Goal: Information Seeking & Learning: Compare options

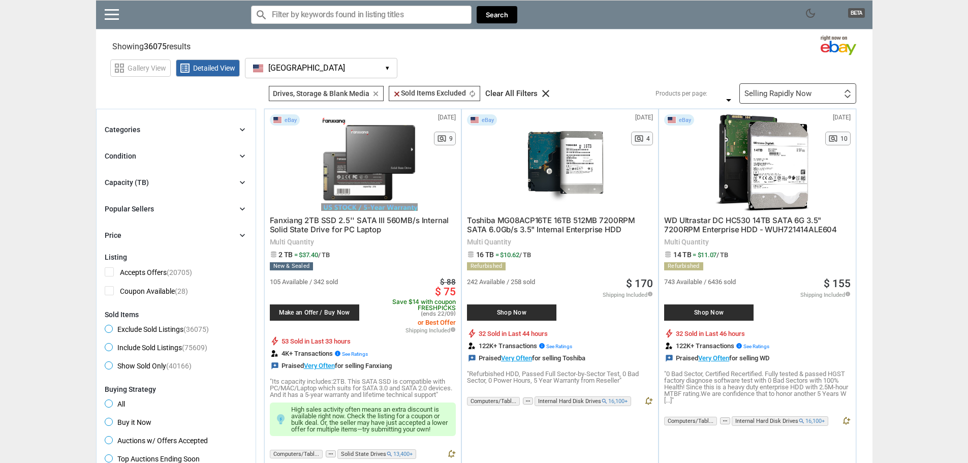
click at [194, 130] on div "Categories chevron_right" at bounding box center [176, 129] width 143 height 12
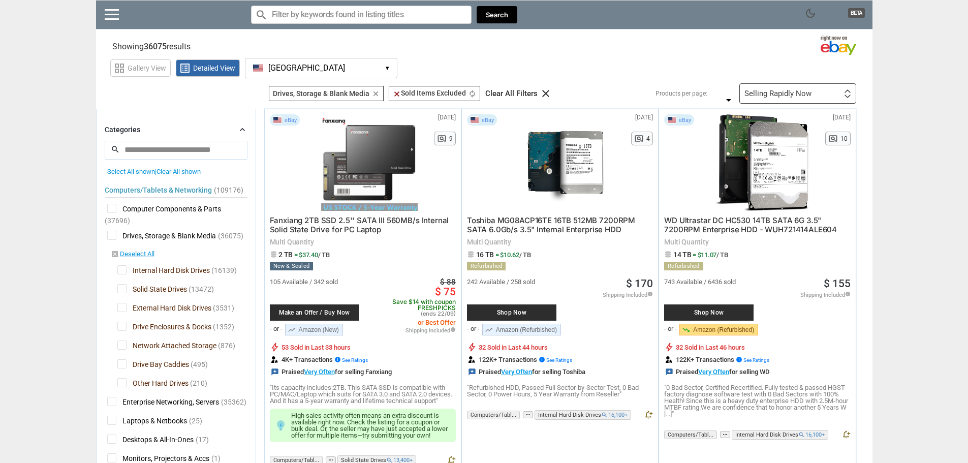
click at [112, 238] on span "Drives, Storage & Blank Media" at bounding box center [161, 237] width 109 height 13
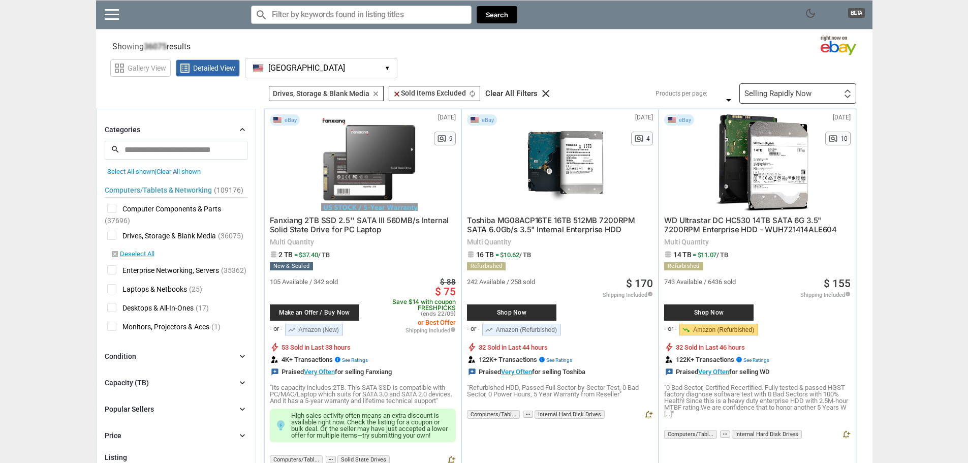
click at [111, 235] on span "Drives, Storage & Blank Media" at bounding box center [161, 237] width 109 height 13
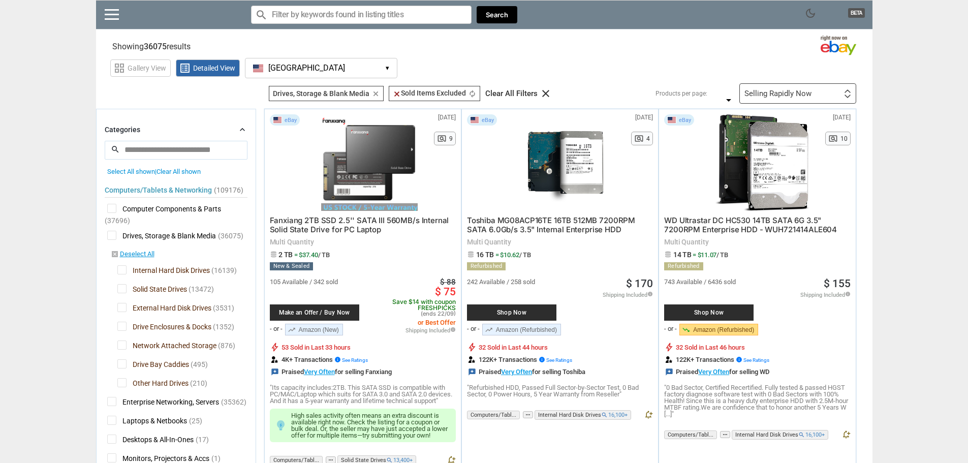
click at [164, 244] on div "Computers/Tablets & Networking (109176) [L1] Computer Components & Parts (37696…" at bounding box center [176, 321] width 143 height 292
click at [141, 289] on span "Solid State Drives" at bounding box center [152, 290] width 70 height 13
click at [143, 307] on span "External Hard Disk Drives" at bounding box center [164, 309] width 94 height 13
click at [145, 327] on span "Drive Enclosures & Docks" at bounding box center [164, 328] width 94 height 13
click at [148, 346] on span "Network Attached Storage" at bounding box center [166, 346] width 99 height 13
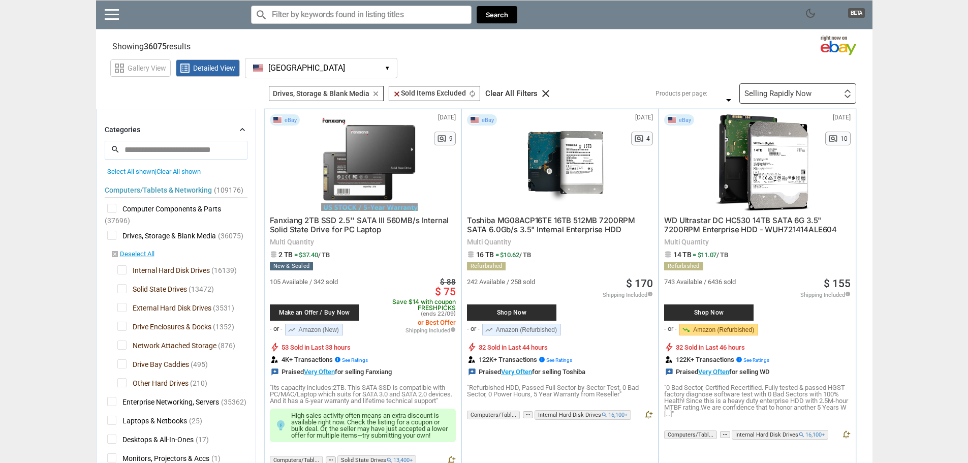
click at [148, 359] on div "Computers/Tablets & Networking (109176) [L1] Computer Components & Parts (37696…" at bounding box center [176, 321] width 143 height 292
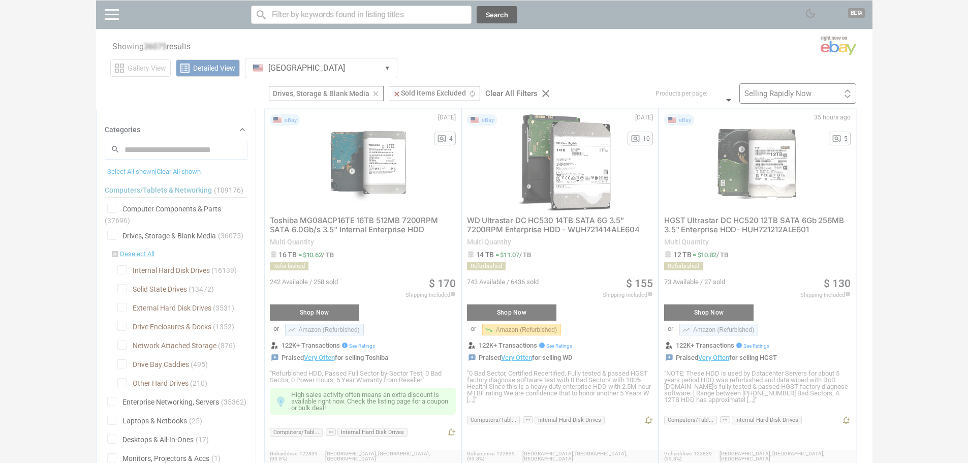
click at [153, 362] on div at bounding box center [484, 231] width 968 height 463
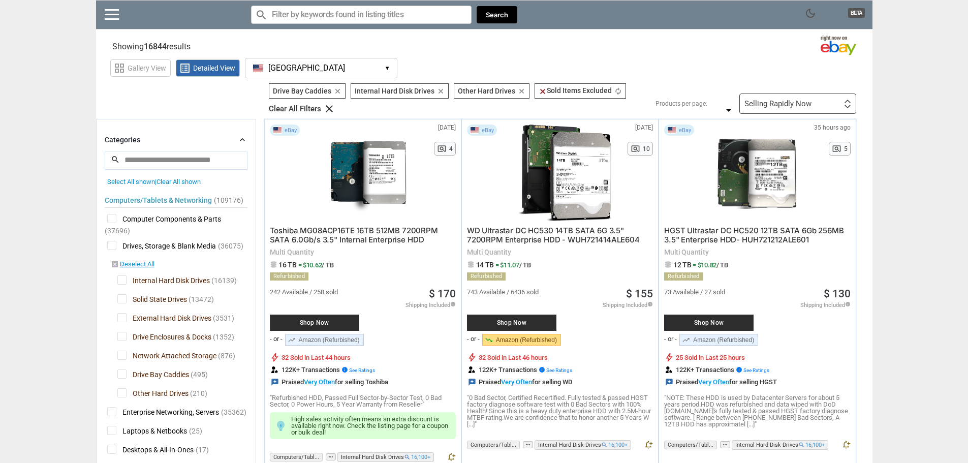
click at [151, 365] on div "Computers/Tablets & Networking (109176) [L1] Computer Components & Parts (37696…" at bounding box center [176, 331] width 143 height 292
click at [143, 372] on span "Drive Bay Caddies" at bounding box center [153, 375] width 72 height 13
click at [148, 393] on span "Other Hard Drives" at bounding box center [152, 394] width 71 height 13
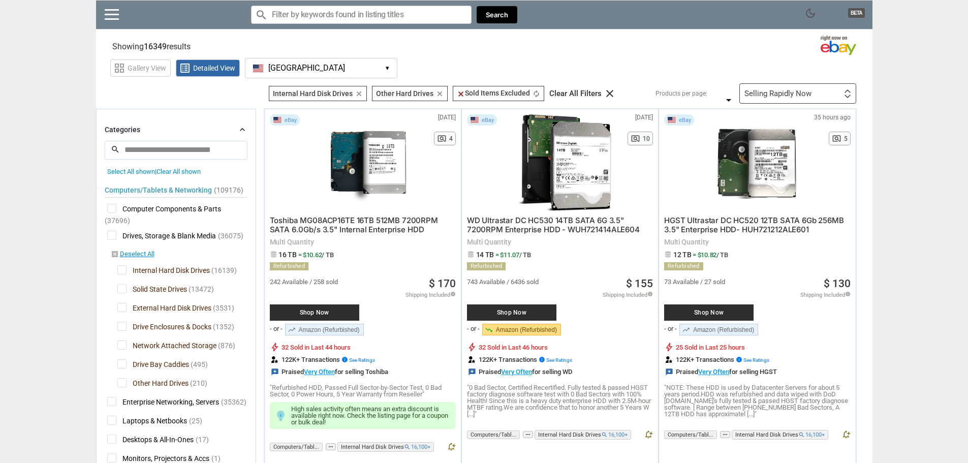
click at [122, 381] on span "Other Hard Drives" at bounding box center [152, 384] width 71 height 13
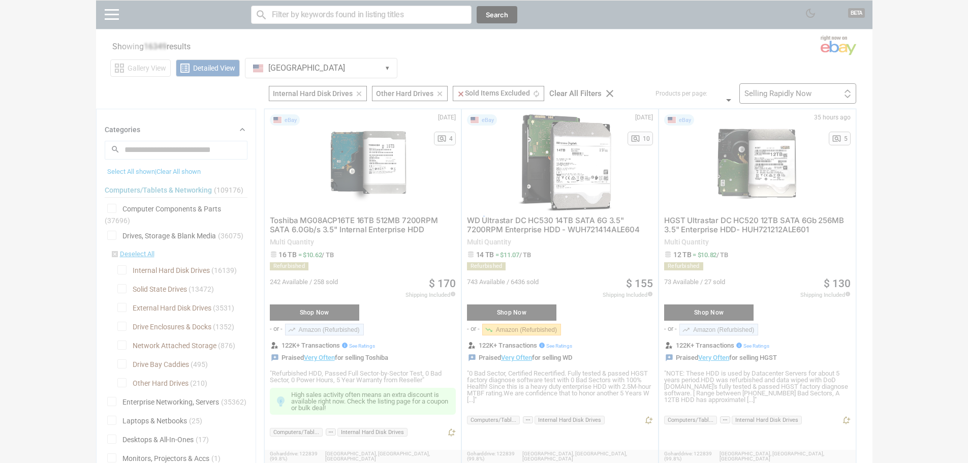
scroll to position [152, 0]
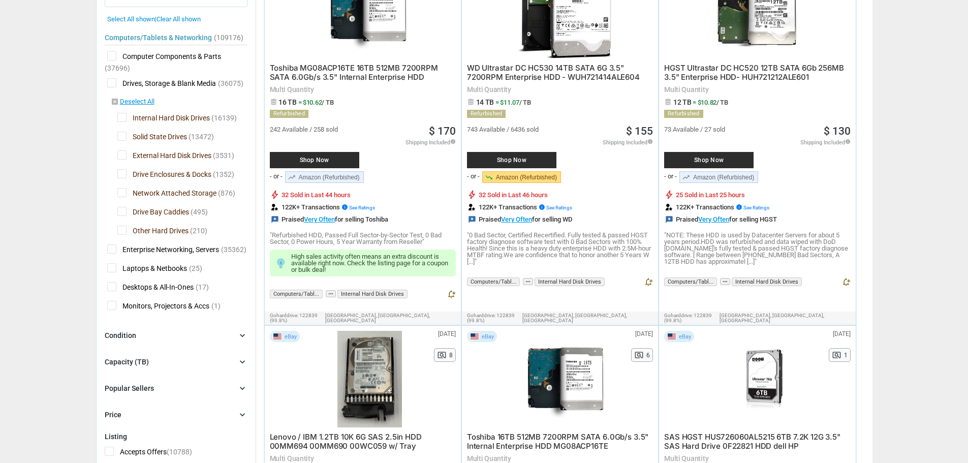
click at [144, 339] on div "Condition chevron_right" at bounding box center [176, 335] width 143 height 12
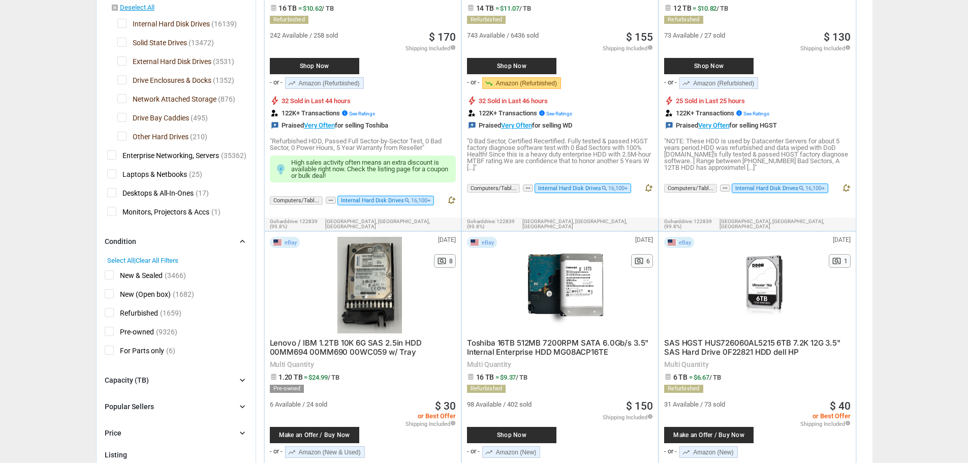
scroll to position [254, 0]
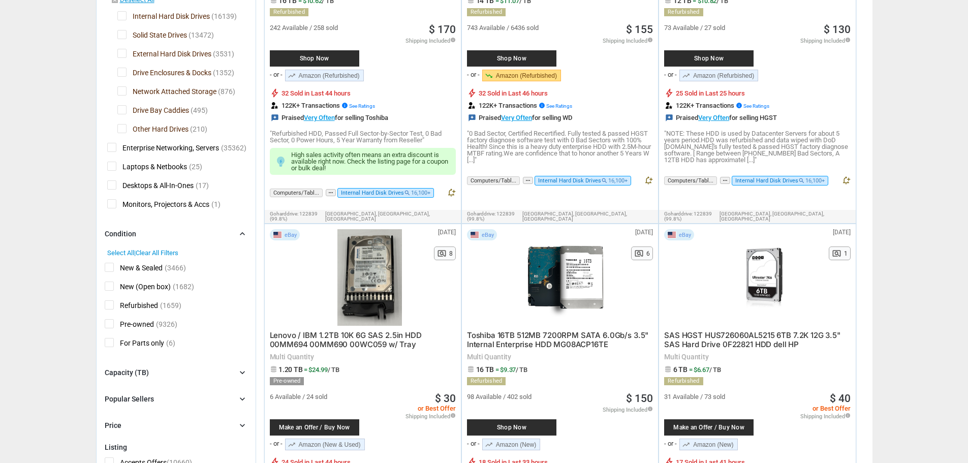
click at [126, 307] on span "Refurbished" at bounding box center [131, 306] width 53 height 13
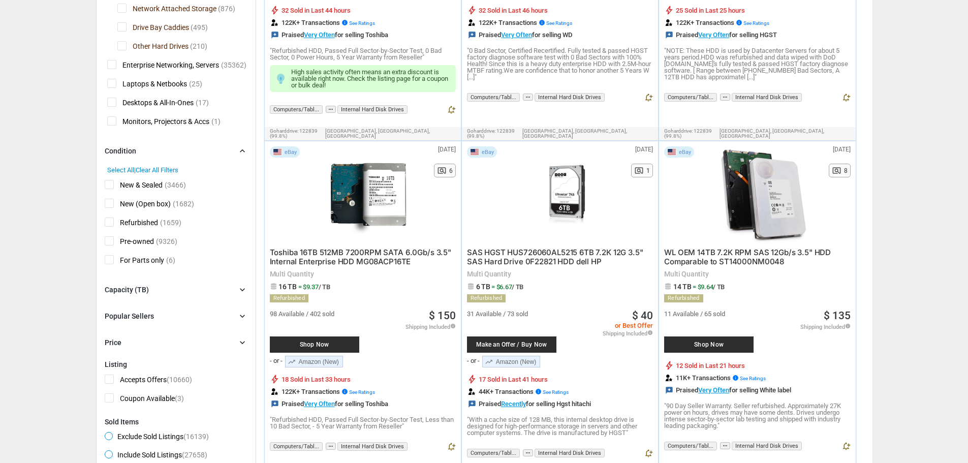
scroll to position [356, 0]
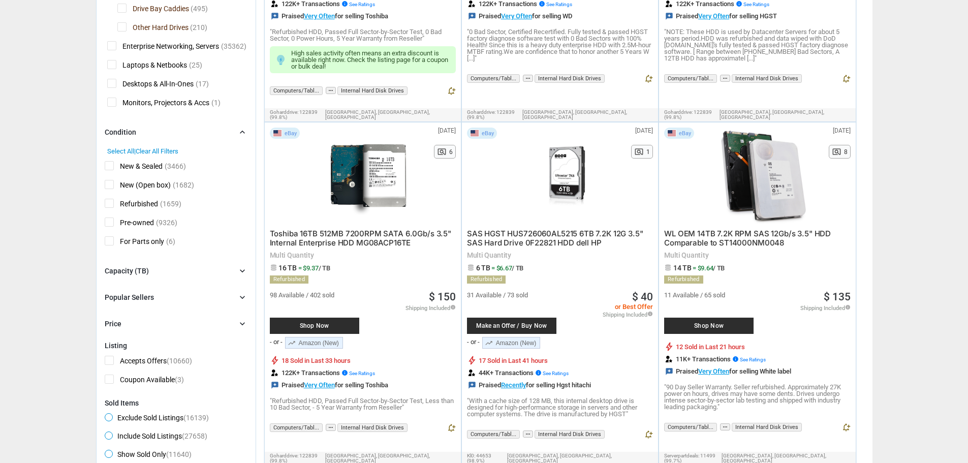
click at [155, 265] on form "Categories chevron_right search close Select All shown | Clear All shown Comput…" at bounding box center [176, 210] width 143 height 884
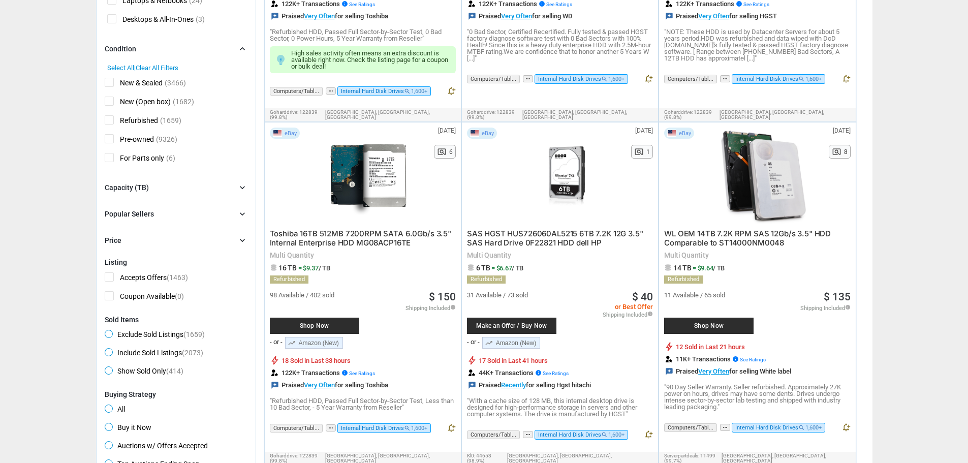
click at [158, 193] on div "Capacity (TB) chevron_right" at bounding box center [176, 187] width 143 height 12
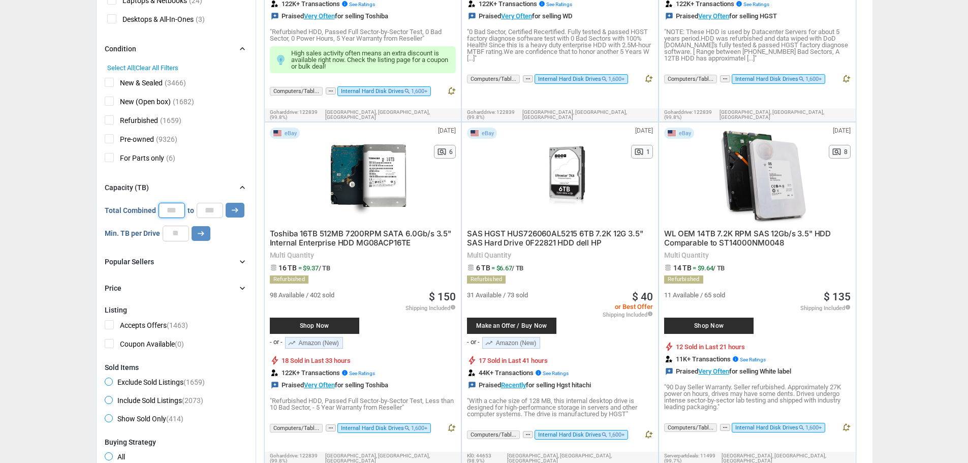
drag, startPoint x: 176, startPoint y: 213, endPoint x: 166, endPoint y: 210, distance: 10.6
click at [165, 214] on input "*" at bounding box center [172, 210] width 26 height 15
type input "*"
click at [233, 205] on icon "arrow_right_alt" at bounding box center [235, 210] width 10 height 10
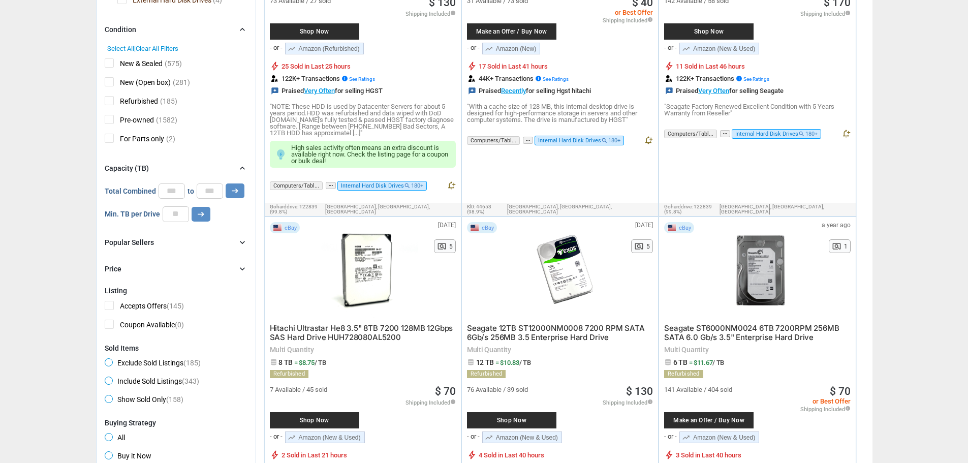
scroll to position [264, 0]
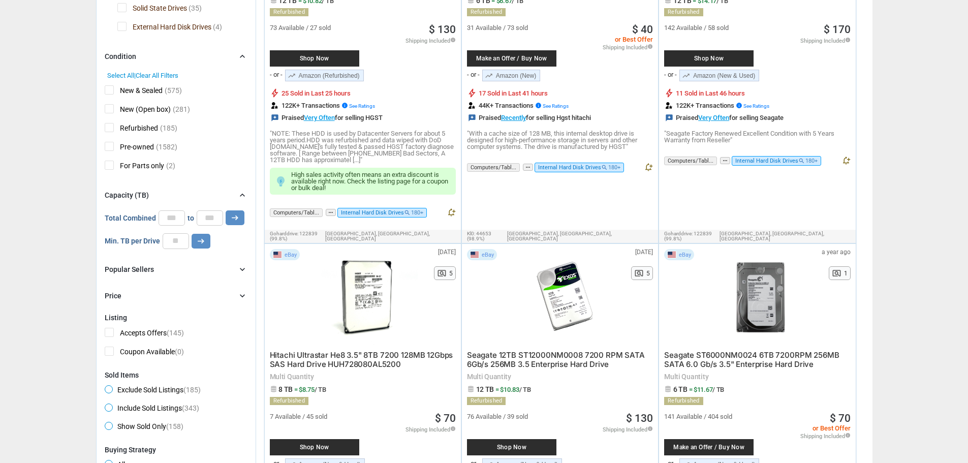
click at [143, 268] on div "Popular Sellers" at bounding box center [129, 269] width 49 height 10
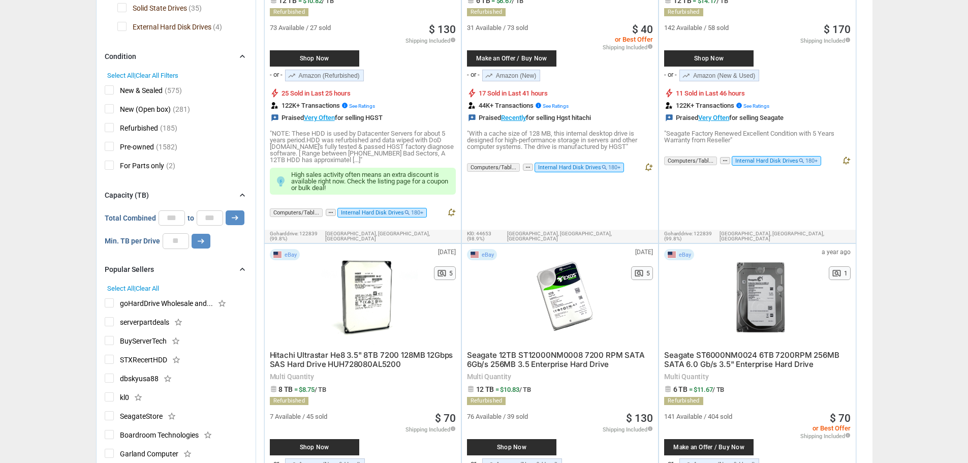
click at [151, 268] on div "Popular Sellers" at bounding box center [129, 269] width 49 height 10
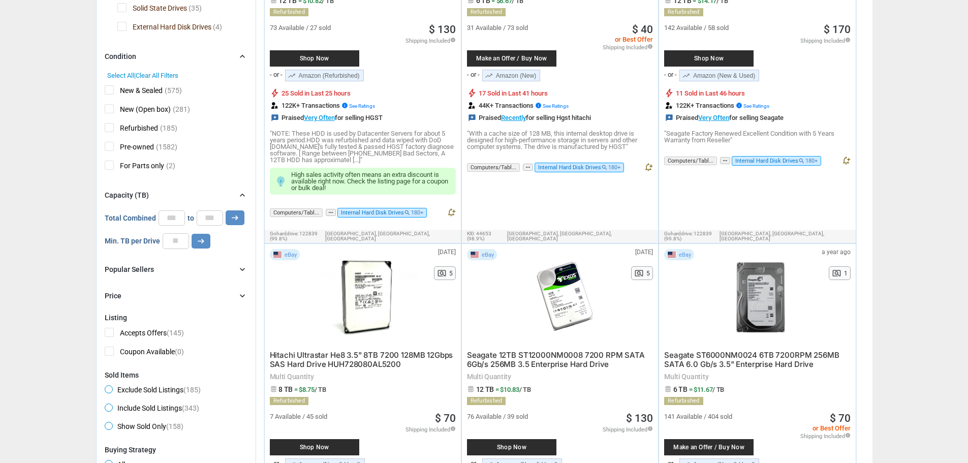
click at [141, 298] on div "Price chevron_right" at bounding box center [176, 296] width 143 height 12
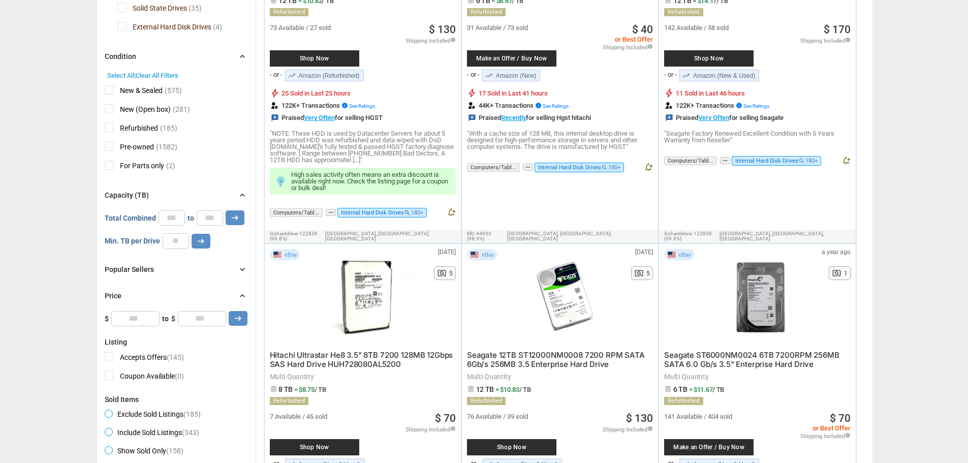
click at [142, 294] on div "Price chevron_right" at bounding box center [176, 296] width 143 height 12
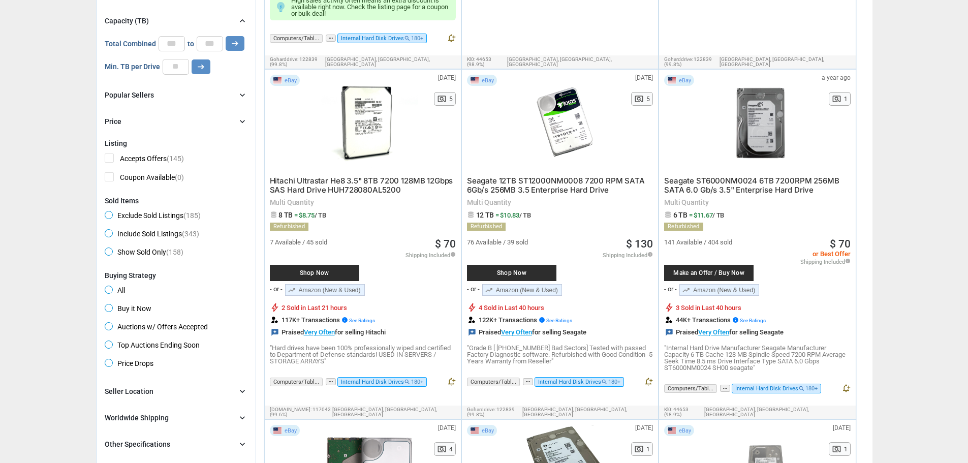
scroll to position [518, 0]
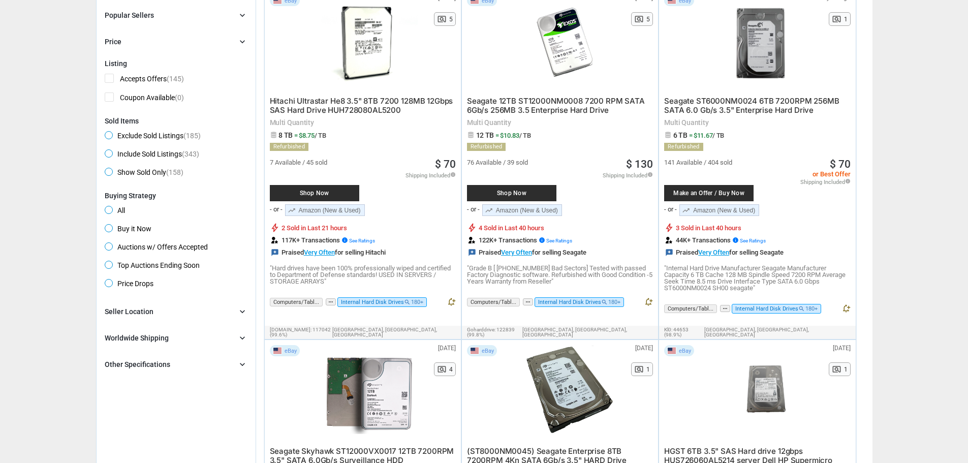
click at [149, 315] on div "Seller Location" at bounding box center [129, 311] width 49 height 10
click at [128, 374] on div "Worldwide Shipping" at bounding box center [137, 375] width 64 height 10
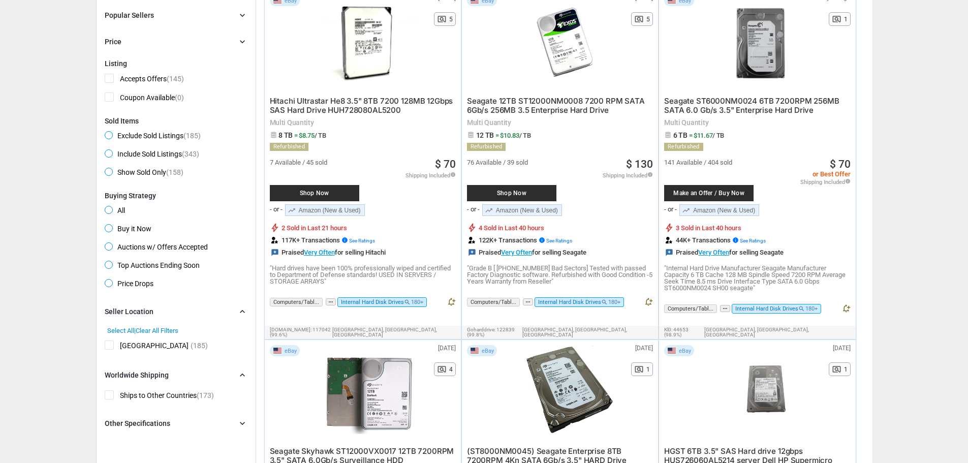
click at [130, 422] on div "Other Specifications" at bounding box center [138, 423] width 66 height 10
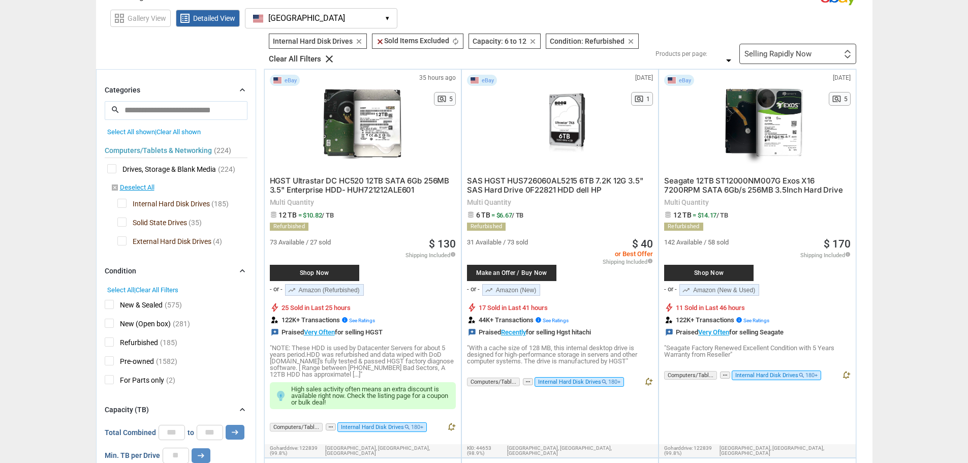
scroll to position [0, 0]
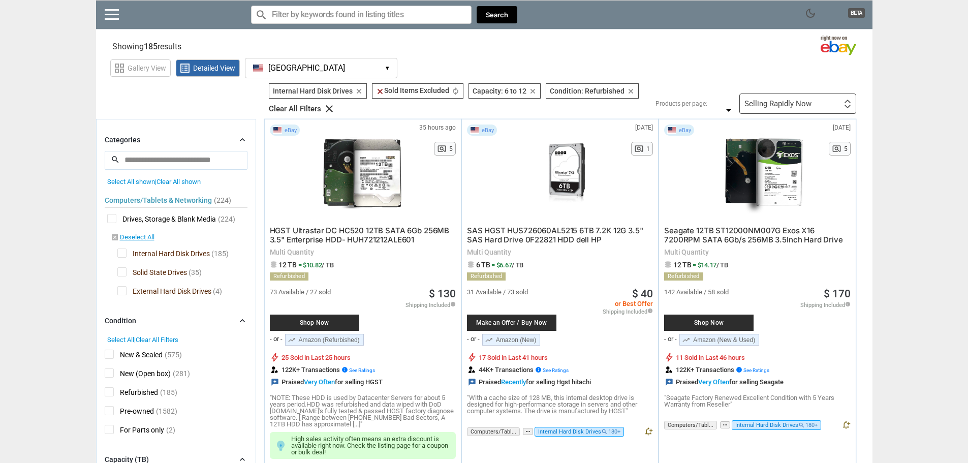
click at [723, 239] on span "Seagate 12TB ST12000NM007G Exos X16 7200RPM SATA 6Gb/s 256MB 3.5Inch Hard Drive" at bounding box center [753, 235] width 179 height 19
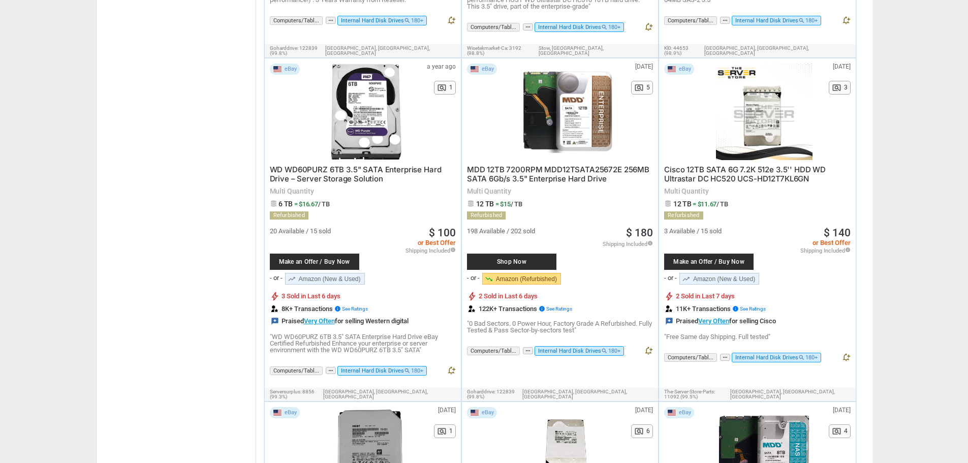
scroll to position [2845, 0]
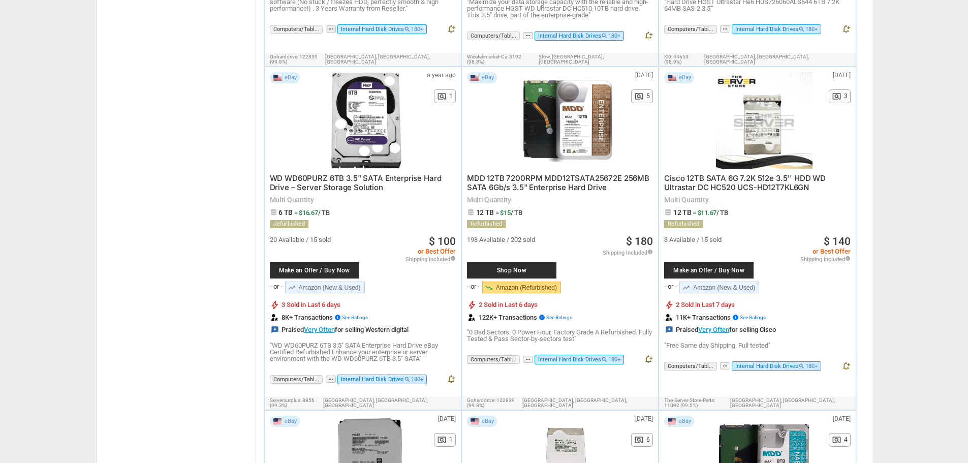
click at [328, 173] on span "WD WD60PURZ 6TB 3.5" SATA Enterprise Hard Drive – Server Storage Solution" at bounding box center [356, 182] width 172 height 19
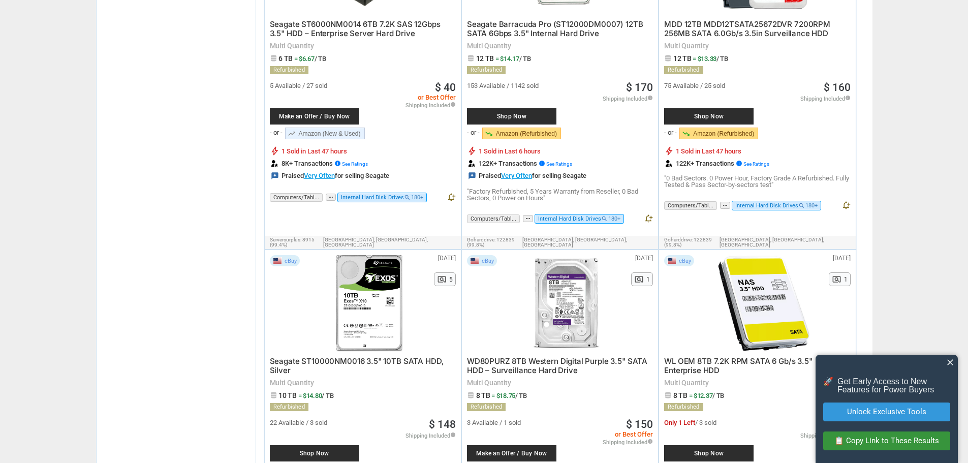
scroll to position [1067, 0]
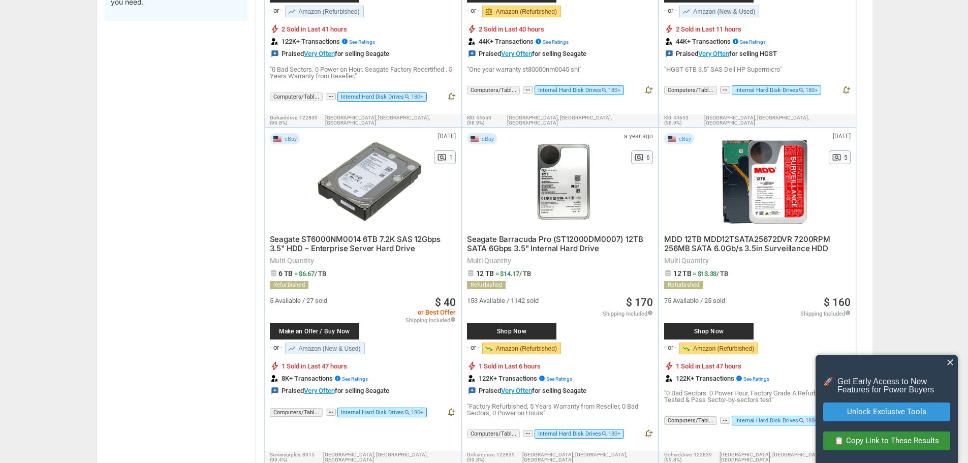
drag, startPoint x: 160, startPoint y: 325, endPoint x: 168, endPoint y: 114, distance: 211.0
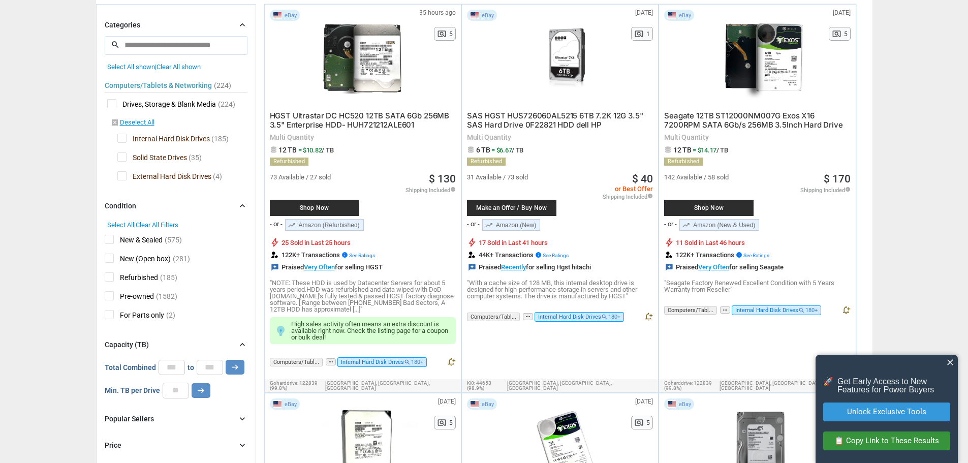
scroll to position [152, 0]
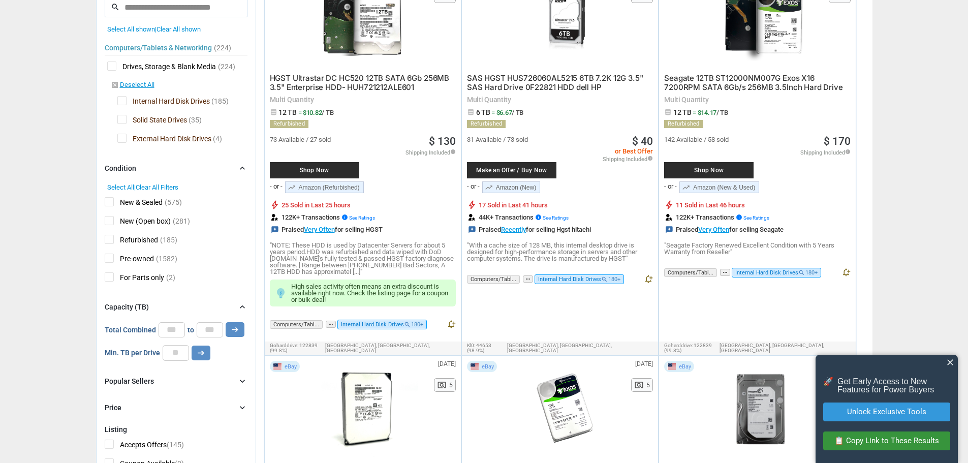
click at [128, 240] on span "Refurbished" at bounding box center [131, 241] width 53 height 13
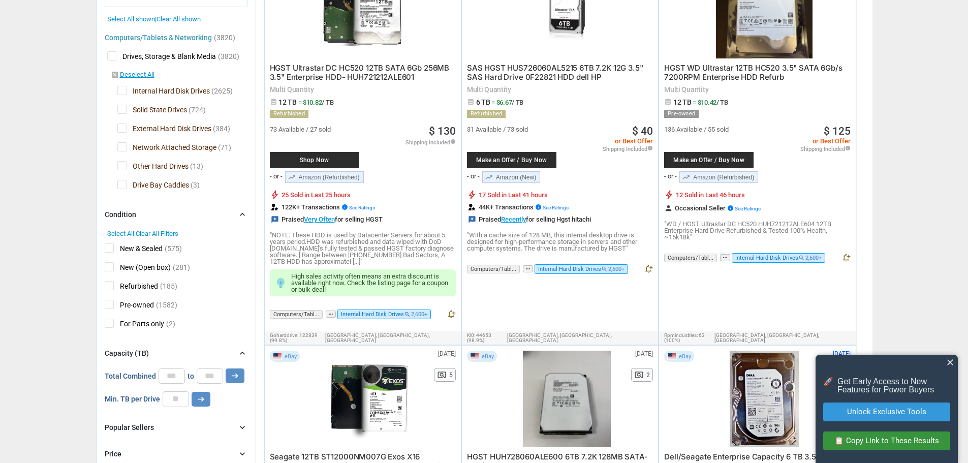
click at [133, 249] on span "New & Sealed" at bounding box center [134, 249] width 58 height 13
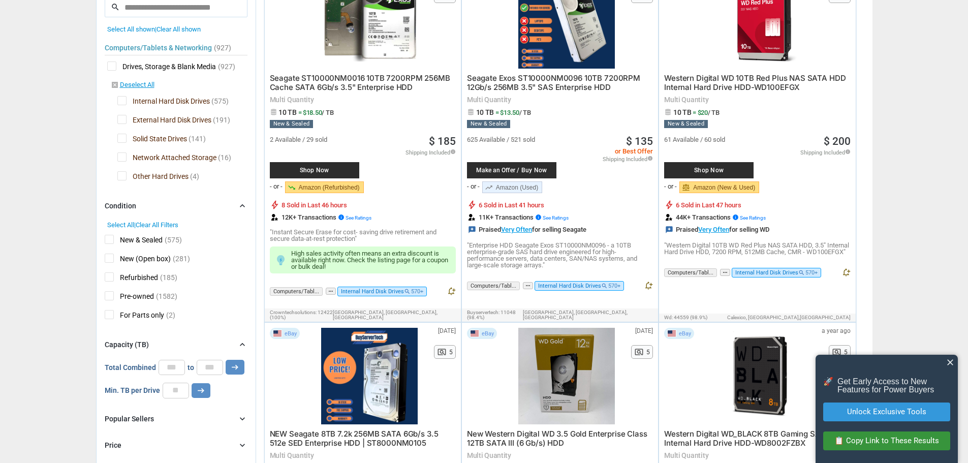
click at [142, 256] on span "New (Open box)" at bounding box center [138, 260] width 66 height 13
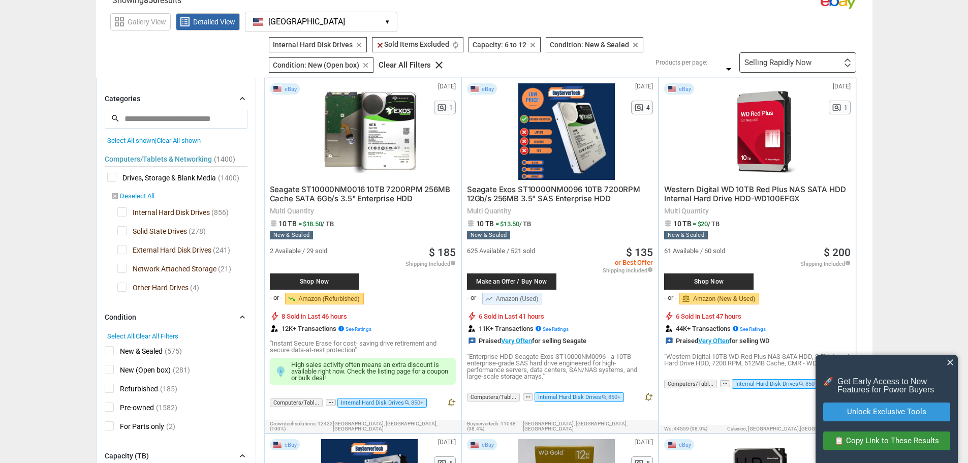
scroll to position [203, 0]
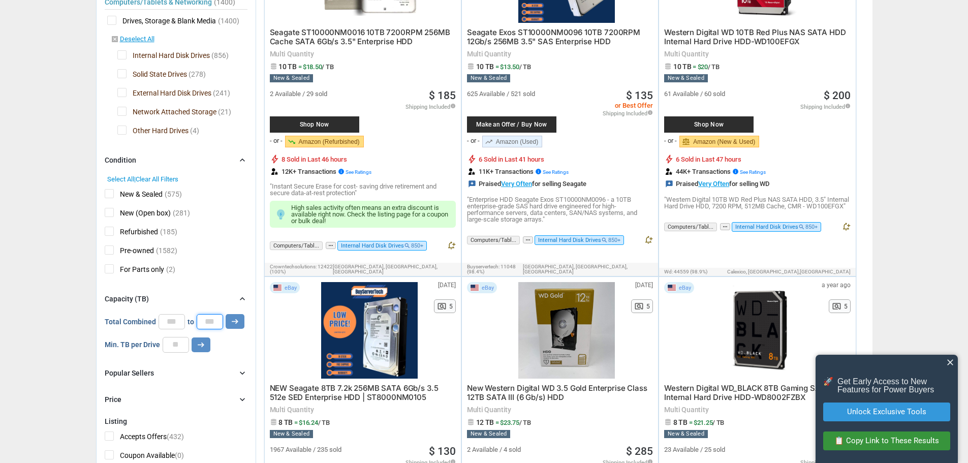
drag, startPoint x: 213, startPoint y: 323, endPoint x: 170, endPoint y: 317, distance: 43.6
click at [170, 317] on div "Total Combined * to ** arrow_right_alt" at bounding box center [175, 321] width 140 height 15
type input "*"
click at [239, 320] on button "arrow_right_alt" at bounding box center [235, 321] width 19 height 15
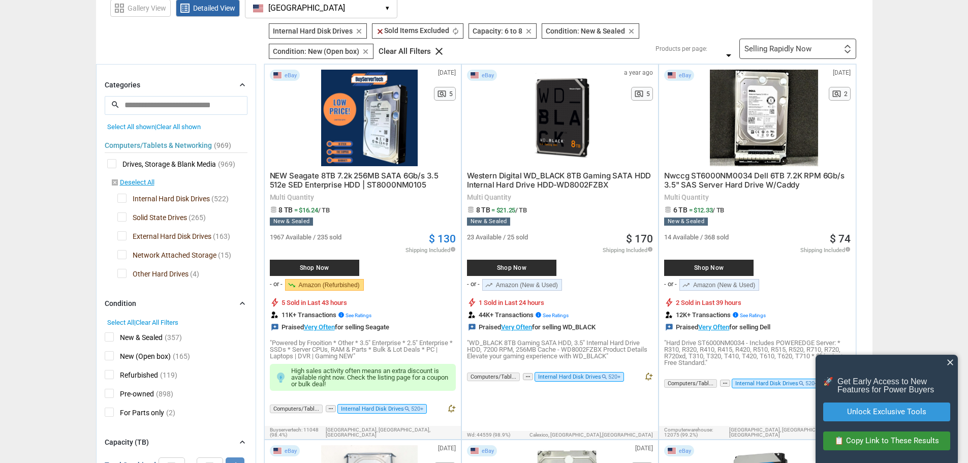
scroll to position [51, 0]
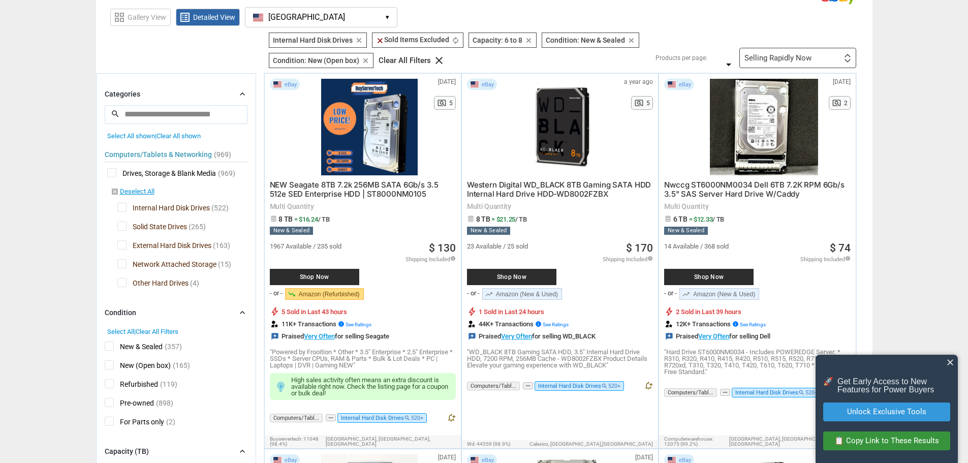
click at [553, 193] on span "Western Digital WD_BLACK 8TB Gaming SATA HDD Internal Hard Drive HDD-WD8002FZBX" at bounding box center [559, 189] width 184 height 19
click at [749, 188] on span "Nwccg ST6000NM0034 Dell 6TB 7.2K RPM 6Gb/s 3.5" SAS Server Hard Drive W/Caddy" at bounding box center [754, 189] width 180 height 19
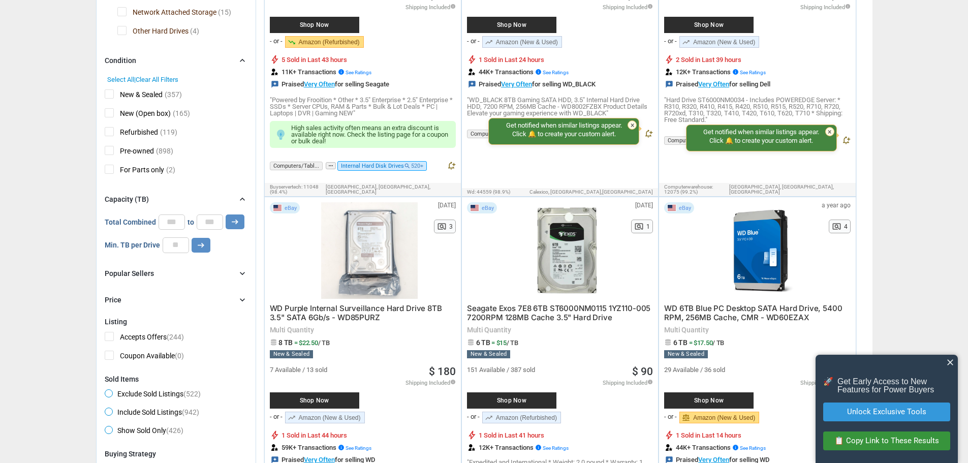
scroll to position [406, 0]
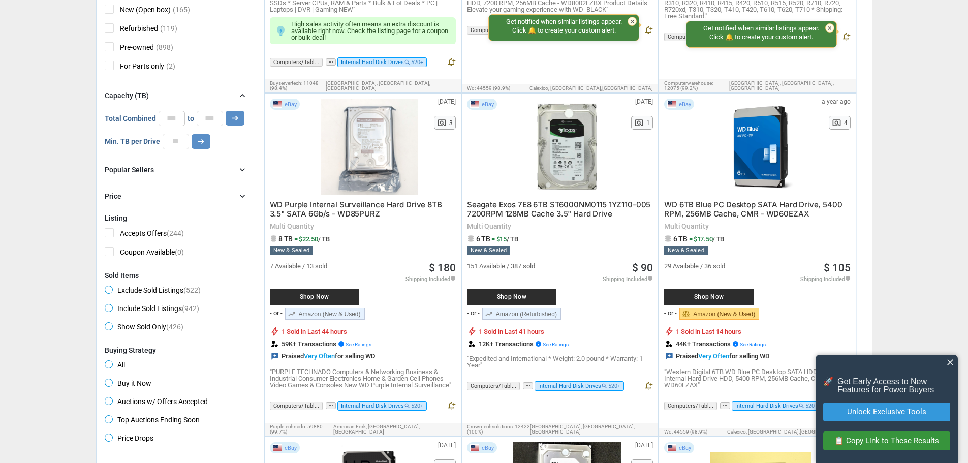
click at [334, 204] on span "WD Purple Internal Surveillance Hard Drive 8TB 3.5" SATA 6Gb/s - WD85PURZ" at bounding box center [356, 209] width 172 height 19
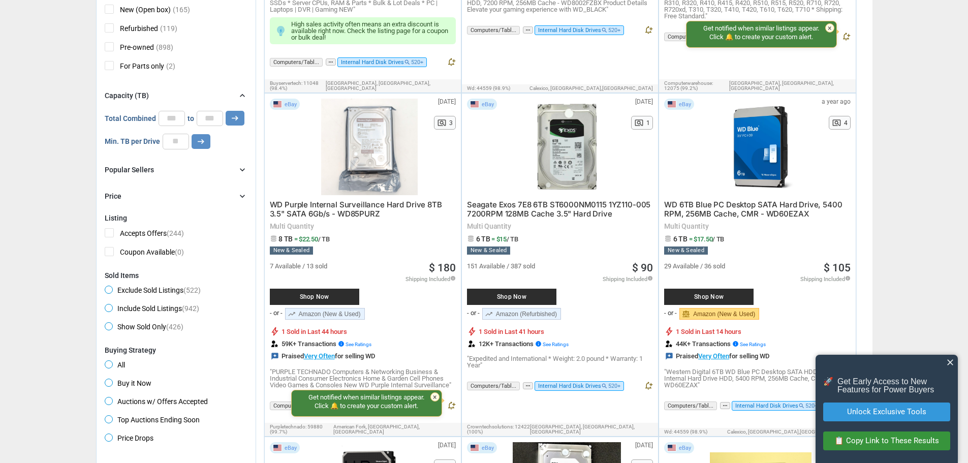
click at [548, 201] on span "Seagate Exos 7E8 6TB ST6000NM0115 1YZ110-005 7200RPM 128MB Cache 3.5" Hard Drive" at bounding box center [558, 209] width 183 height 19
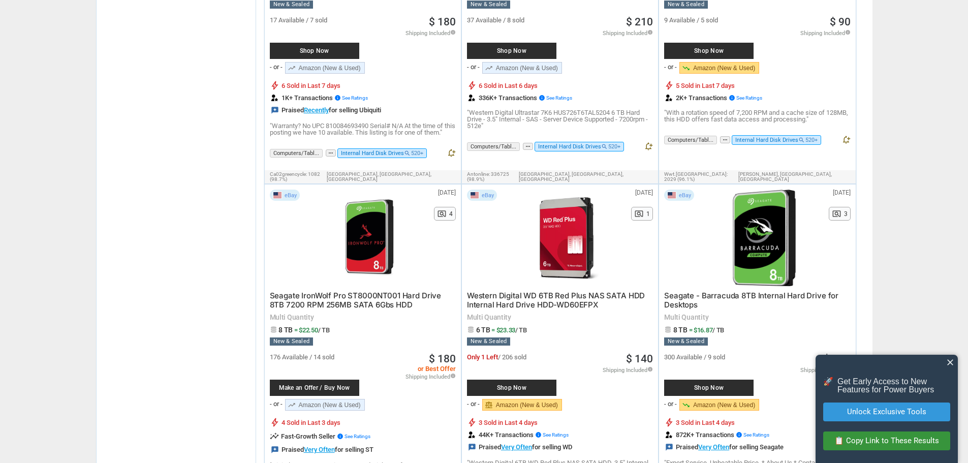
scroll to position [1727, 0]
